Goal: Participate in discussion: Engage in conversation with other users on a specific topic

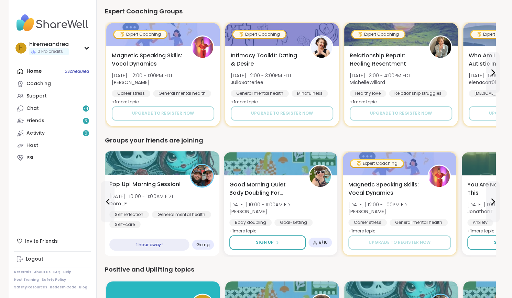
scroll to position [481, 0]
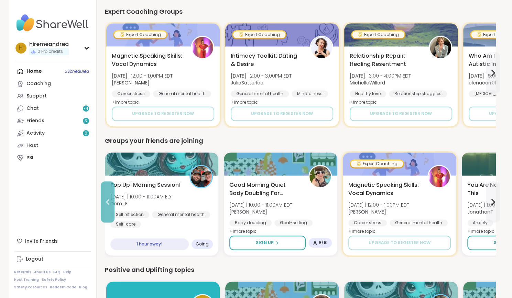
click at [110, 198] on icon at bounding box center [107, 202] width 8 height 8
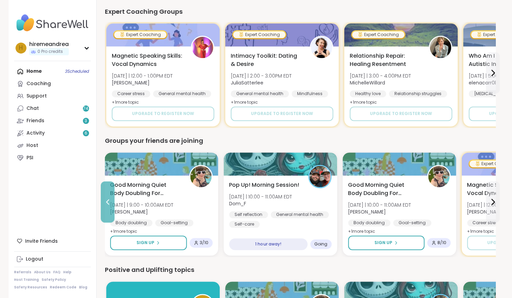
click at [110, 198] on icon at bounding box center [107, 202] width 8 height 8
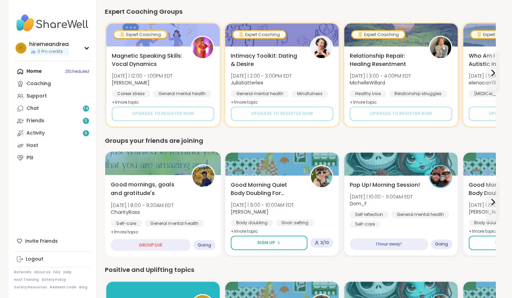
click at [153, 216] on div "Good mornings, goals and gratitude's Thu 10/9 | 8:00 - 9:30AM EDT CharityRoss S…" at bounding box center [163, 209] width 104 height 56
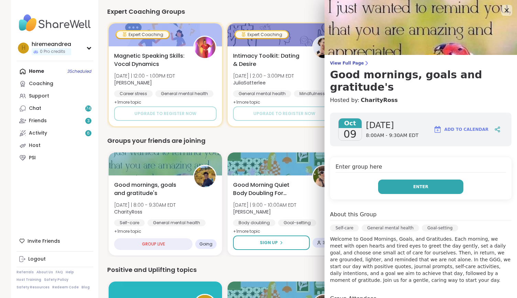
click at [394, 180] on button "Enter" at bounding box center [420, 187] width 85 height 14
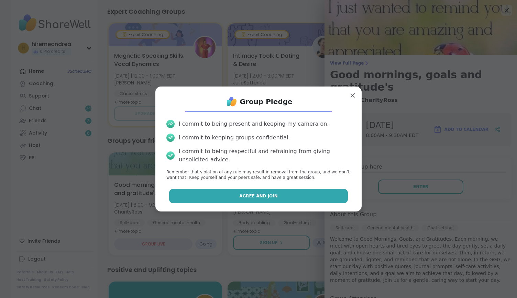
click at [303, 196] on button "Agree and Join" at bounding box center [258, 196] width 179 height 14
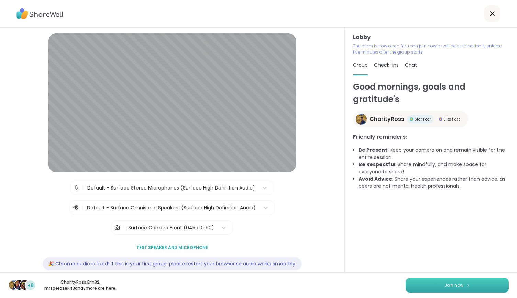
click at [417, 288] on button "Join now" at bounding box center [456, 285] width 103 height 14
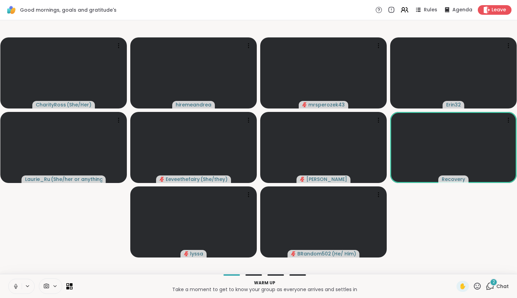
click at [16, 286] on icon at bounding box center [16, 286] width 6 height 6
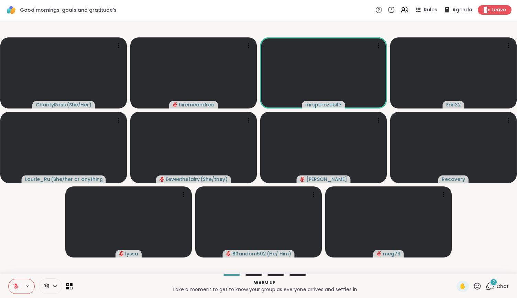
click at [485, 287] on icon at bounding box center [489, 286] width 9 height 9
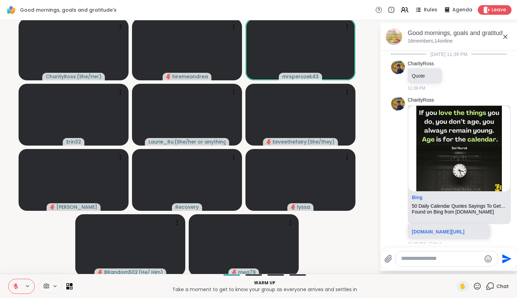
scroll to position [158, 0]
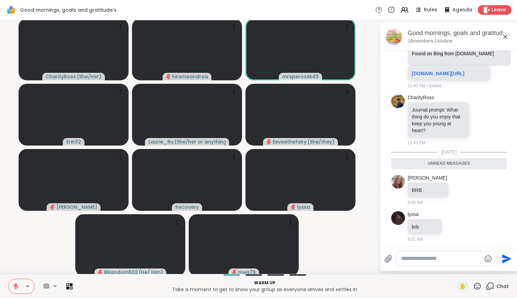
click at [440, 259] on textarea "Type your message" at bounding box center [441, 258] width 80 height 7
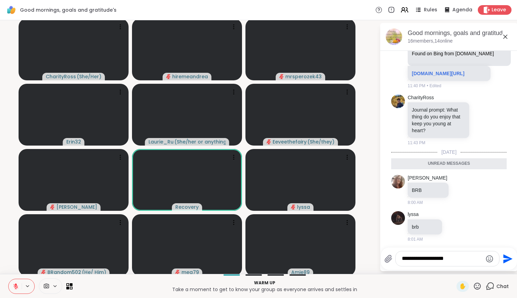
type textarea "**********"
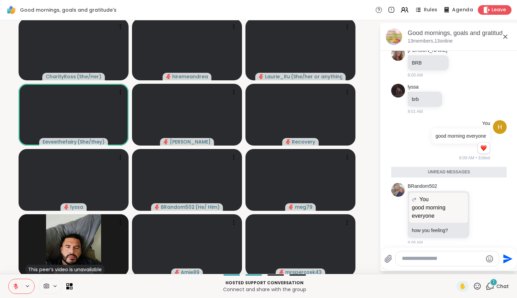
scroll to position [263, 0]
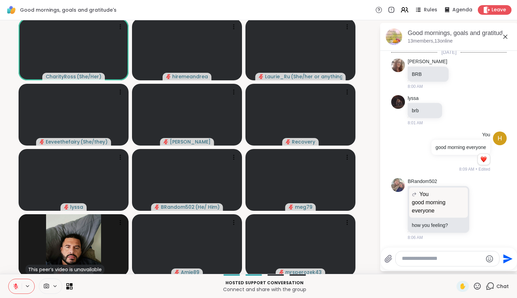
click at [17, 287] on icon at bounding box center [16, 286] width 6 height 6
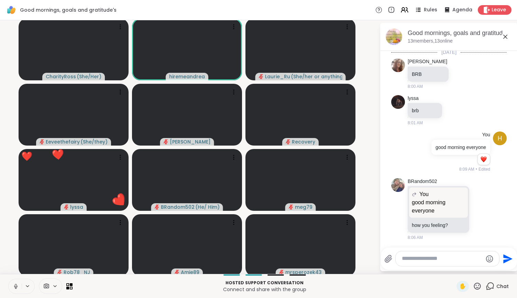
click at [15, 287] on icon at bounding box center [16, 286] width 6 height 6
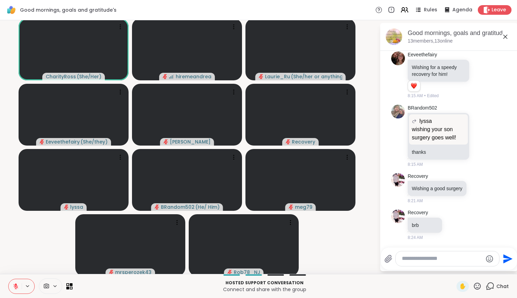
scroll to position [527, 0]
click at [458, 261] on textarea "Type your message" at bounding box center [442, 258] width 80 height 7
type textarea "**********"
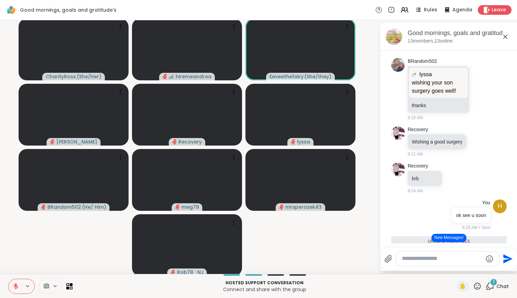
scroll to position [632, 0]
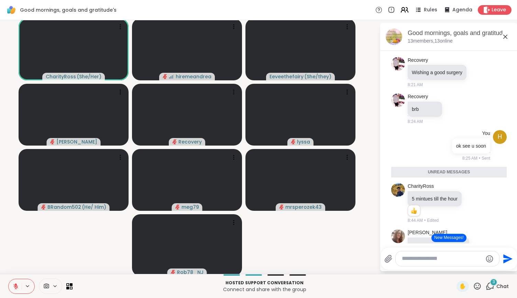
click at [400, 11] on icon at bounding box center [404, 9] width 9 height 9
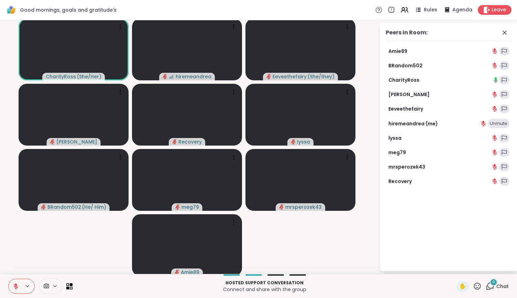
click at [13, 288] on icon at bounding box center [16, 286] width 6 height 6
click at [17, 288] on icon at bounding box center [15, 286] width 6 height 6
click at [14, 288] on icon at bounding box center [16, 286] width 6 height 6
click at [16, 288] on icon at bounding box center [16, 286] width 6 height 6
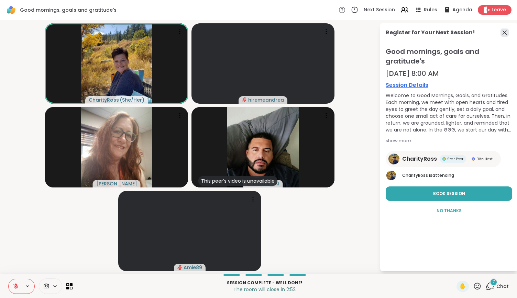
click at [503, 33] on icon at bounding box center [504, 33] width 8 height 8
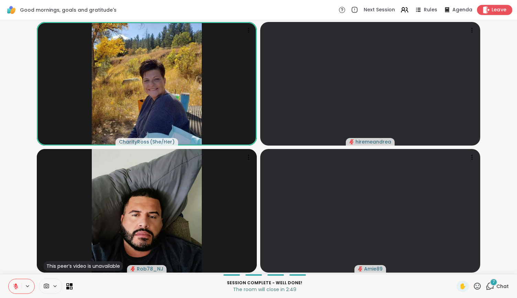
click at [488, 5] on div "Leave" at bounding box center [494, 10] width 35 height 10
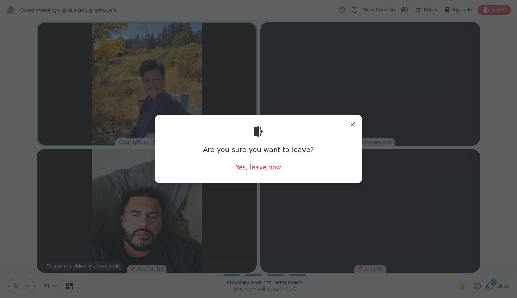
click at [261, 166] on div "Yes, leave now" at bounding box center [258, 167] width 45 height 9
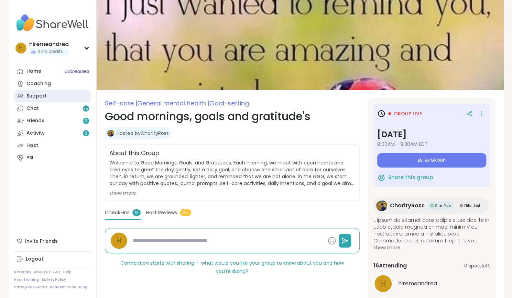
click at [38, 94] on div "Support" at bounding box center [36, 96] width 20 height 7
type textarea "*"
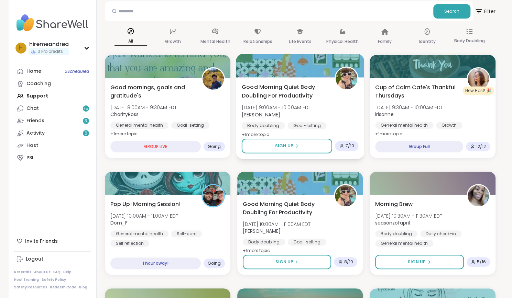
scroll to position [33, 0]
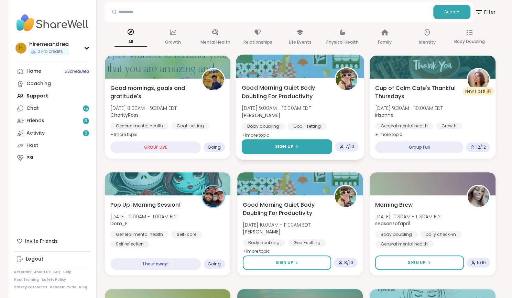
click at [290, 149] on span "Sign Up" at bounding box center [284, 147] width 18 height 6
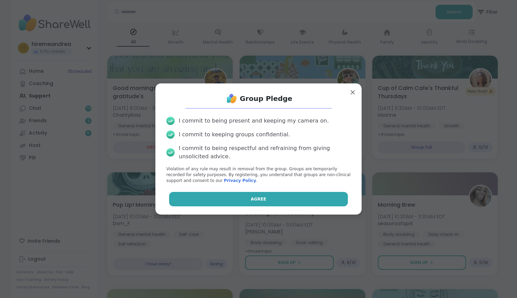
click at [251, 199] on span "Agree" at bounding box center [258, 199] width 15 height 6
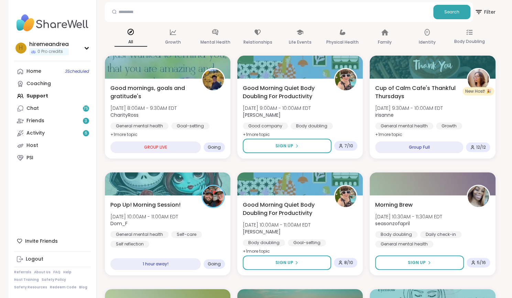
click at [248, 199] on div "Good Morning Quiet Body Doubling For Productivity [DATE] 10:00AM - 11:00AM EDT …" at bounding box center [299, 235] width 125 height 80
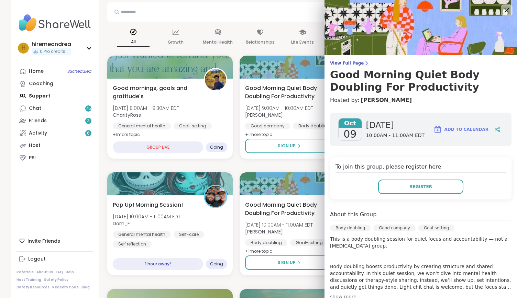
click at [502, 10] on icon at bounding box center [506, 10] width 9 height 9
